Goal: Information Seeking & Learning: Check status

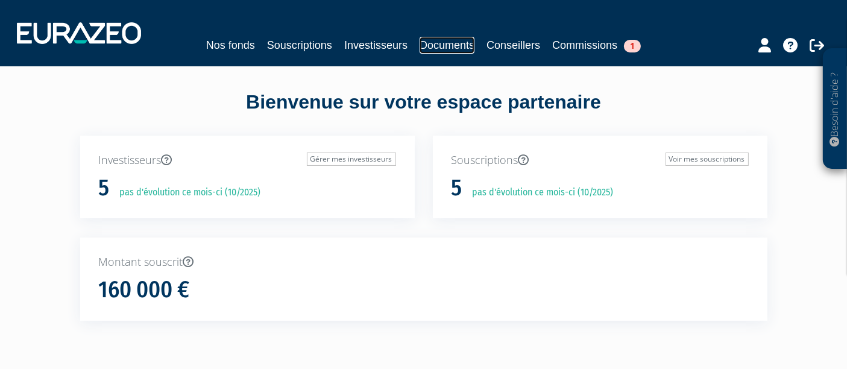
click at [443, 46] on link "Documents" at bounding box center [447, 45] width 55 height 17
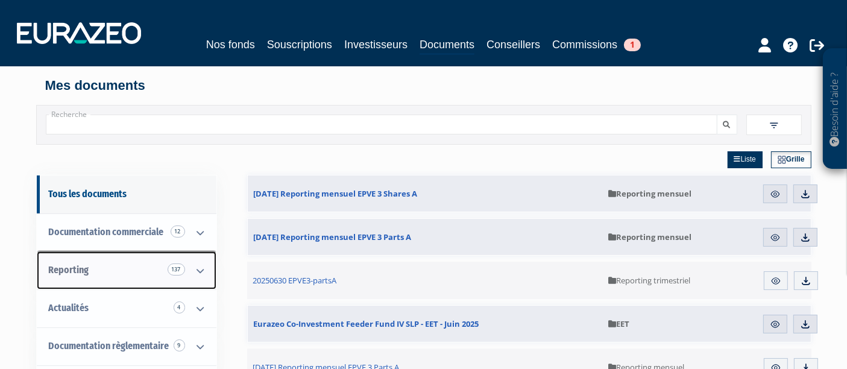
click at [87, 265] on span "Reporting 137" at bounding box center [69, 269] width 40 height 11
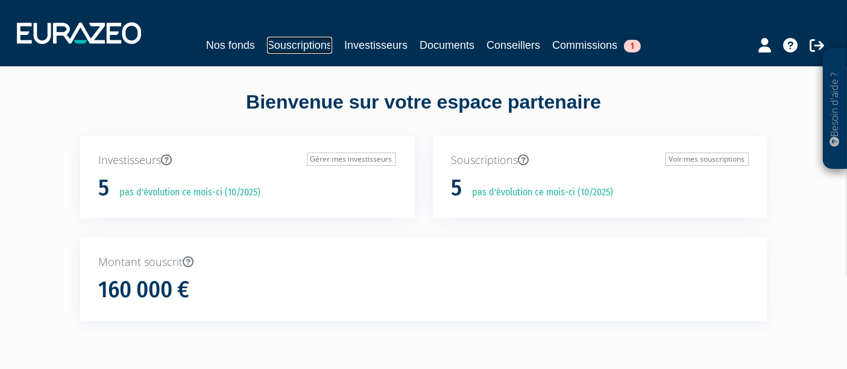
click at [301, 47] on link "Souscriptions" at bounding box center [299, 45] width 65 height 17
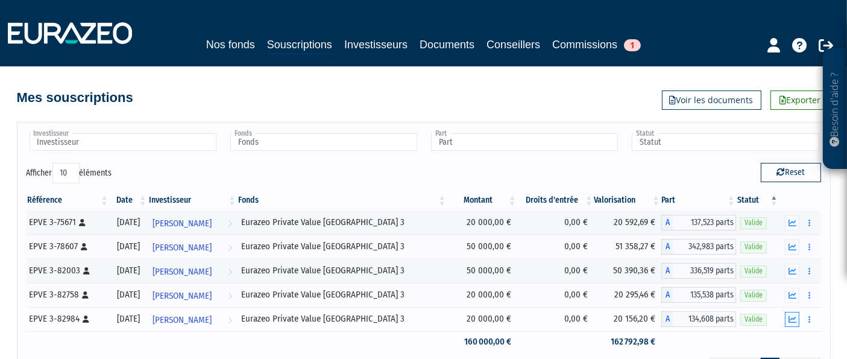
click at [797, 321] on button "button" at bounding box center [792, 319] width 14 height 15
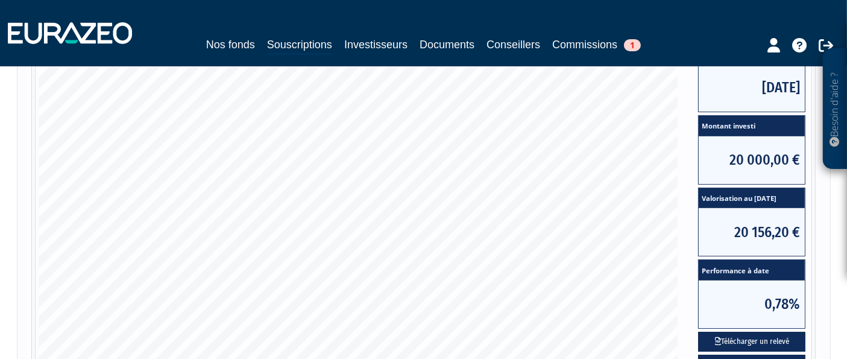
scroll to position [335, 0]
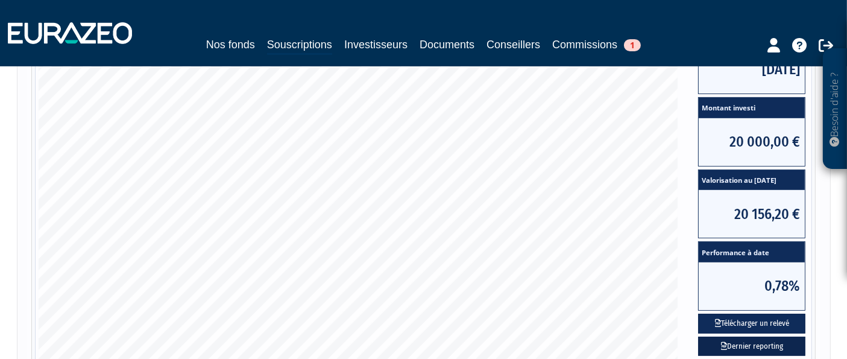
click at [730, 340] on link "Dernier reporting" at bounding box center [751, 346] width 107 height 20
